Goal: Find specific page/section: Find specific page/section

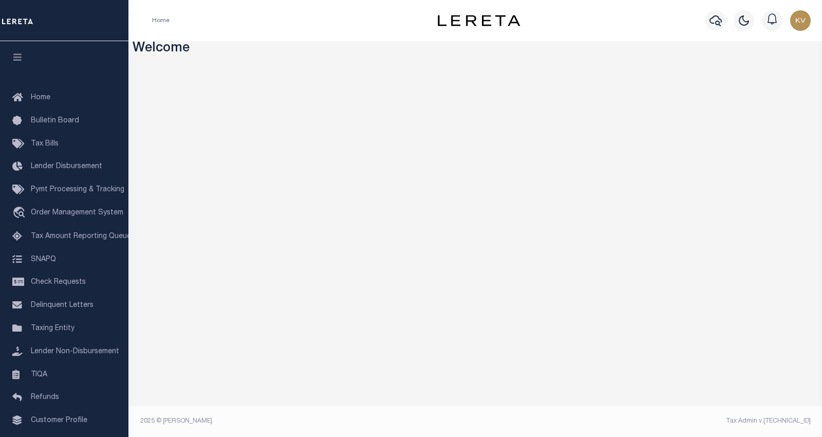
drag, startPoint x: 91, startPoint y: 236, endPoint x: 158, endPoint y: 219, distance: 68.6
click at [91, 236] on span "Tax Amount Reporting Queue" at bounding box center [81, 236] width 100 height 7
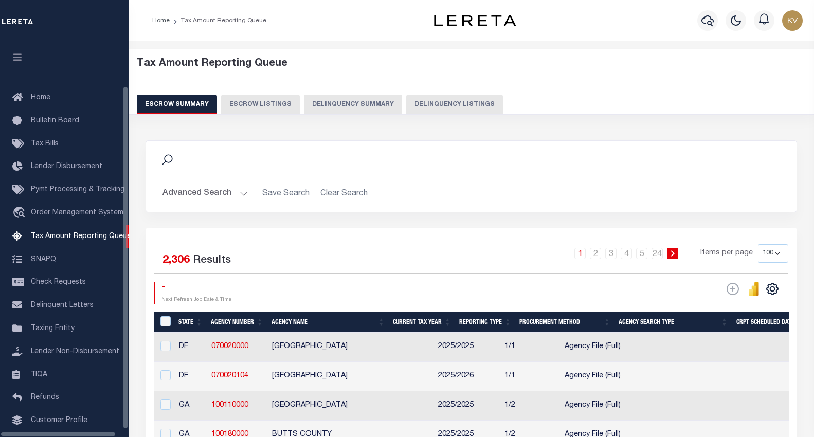
select select "100"
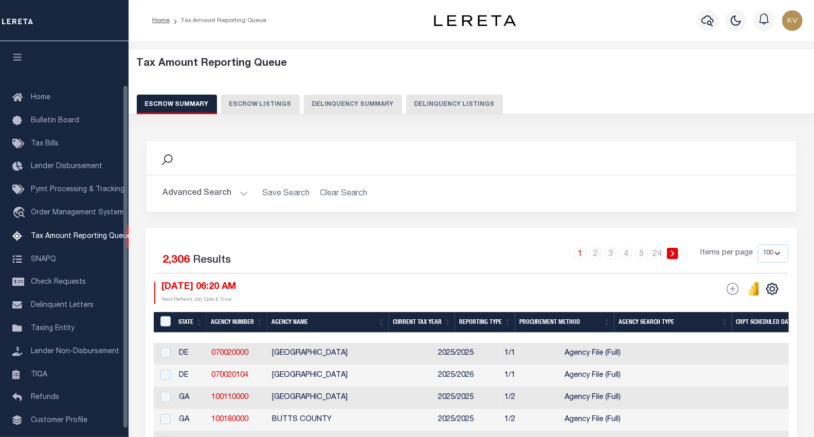
scroll to position [50, 0]
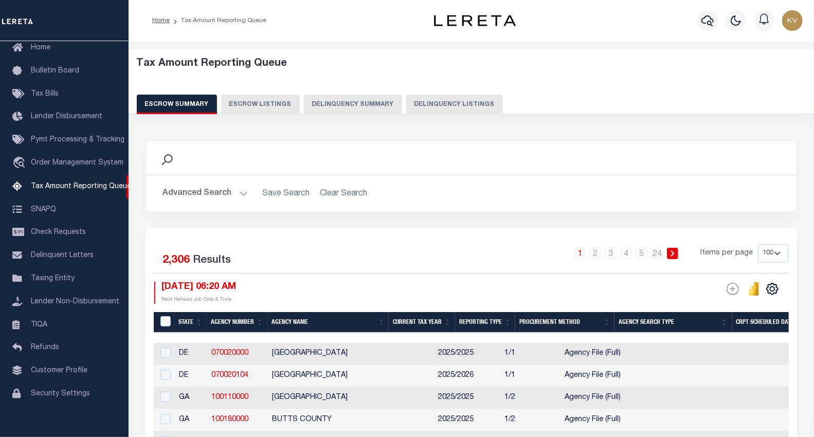
click at [445, 96] on button "Delinquency Listings" at bounding box center [454, 105] width 97 height 20
select select "100"
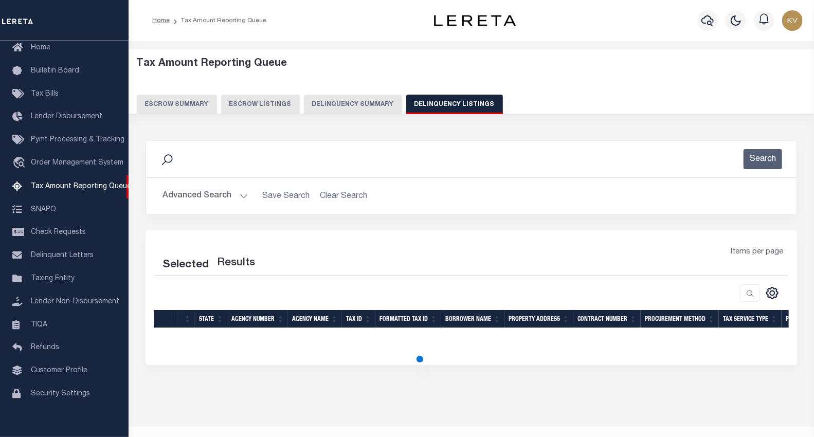
select select "100"
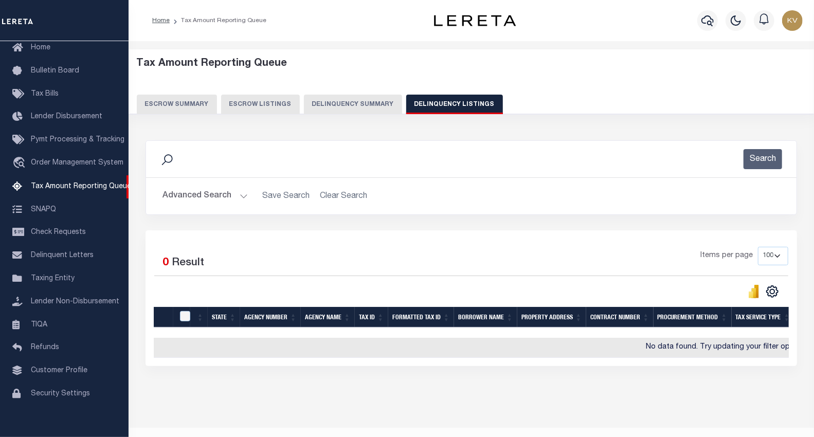
click at [241, 194] on button "Advanced Search" at bounding box center [204, 196] width 85 height 20
